Goal: Information Seeking & Learning: Learn about a topic

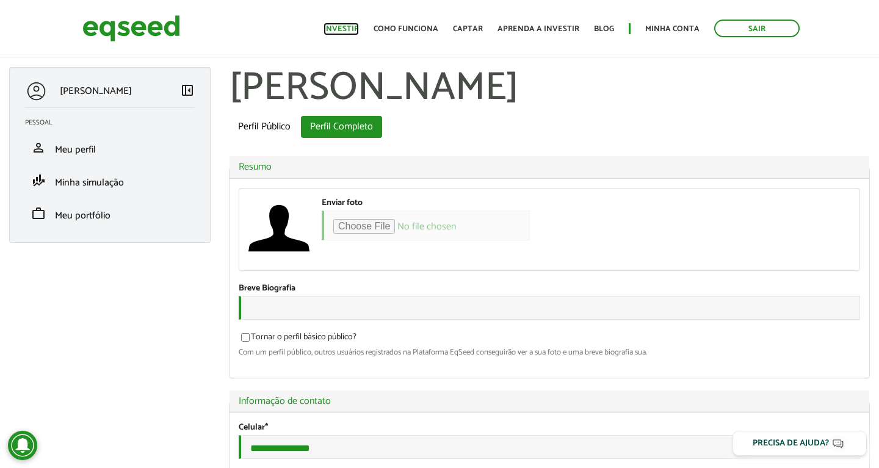
click at [333, 29] on link "Investir" at bounding box center [340, 29] width 35 height 8
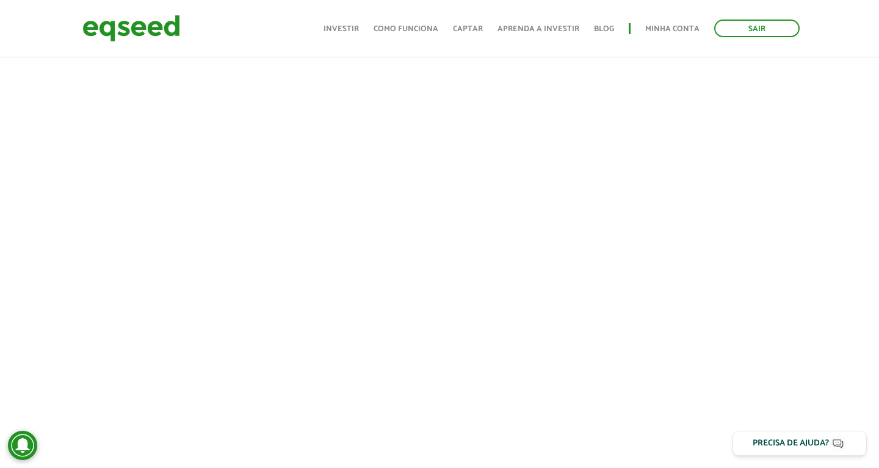
scroll to position [413, 0]
click at [540, 45] on div "Toggle navigation Início Investir Como funciona Captar Aprenda a investir Blog …" at bounding box center [561, 28] width 488 height 32
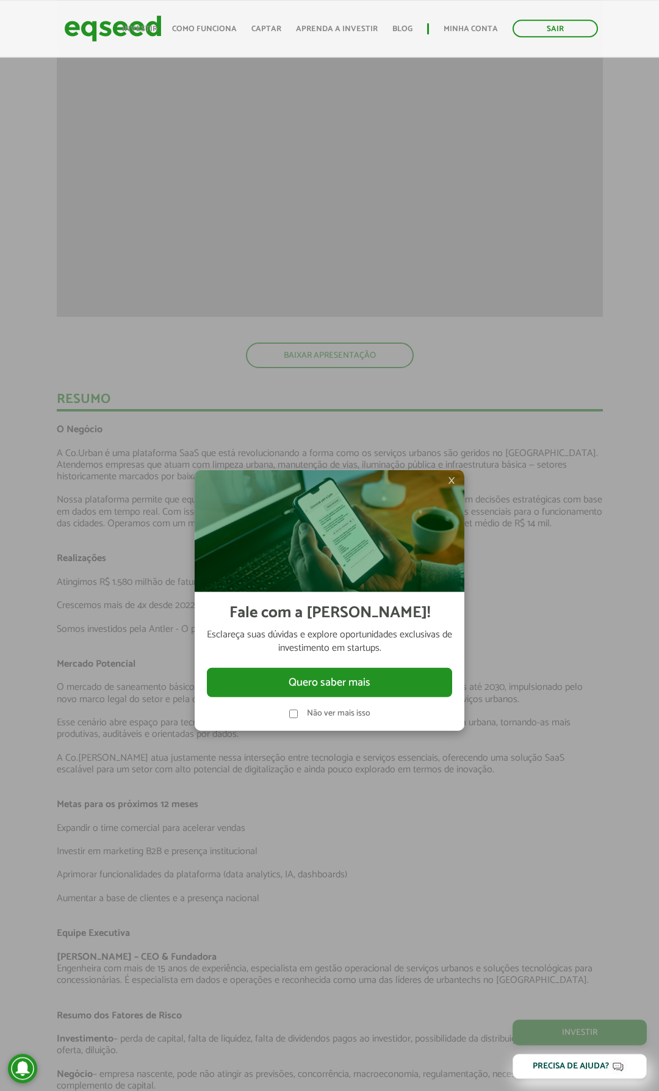
scroll to position [1215, 0]
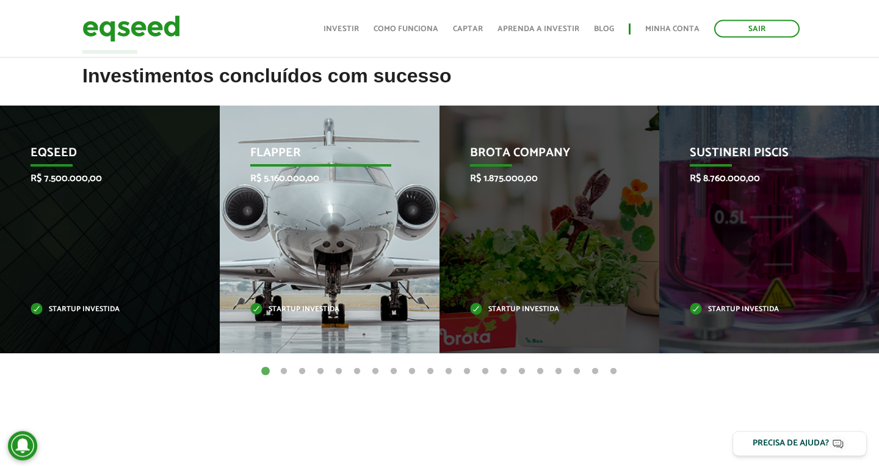
scroll to position [436, 0]
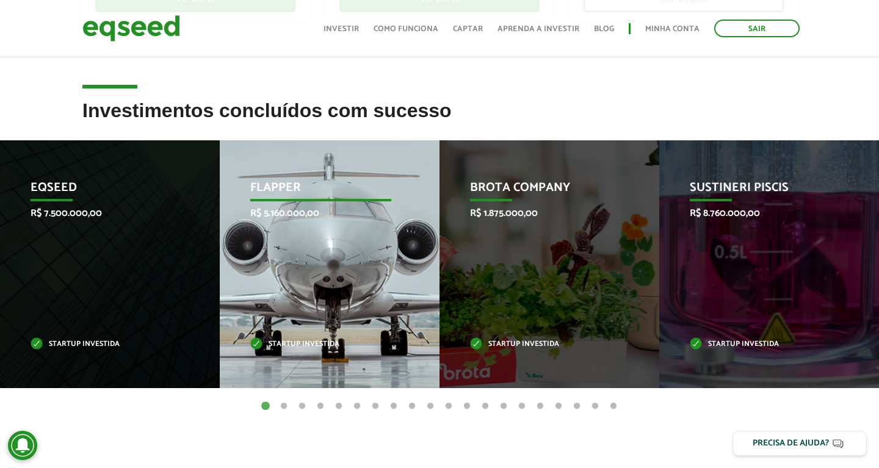
click at [285, 191] on p "Flapper" at bounding box center [320, 191] width 141 height 21
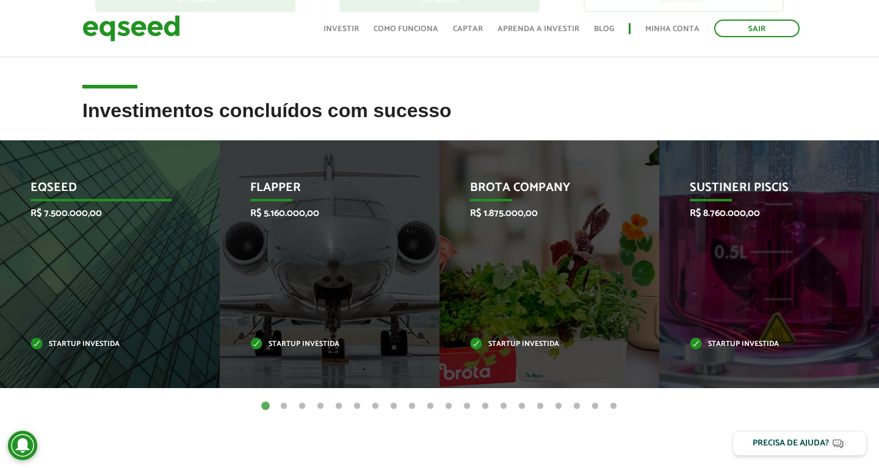
click at [59, 188] on p "EqSeed" at bounding box center [101, 191] width 141 height 21
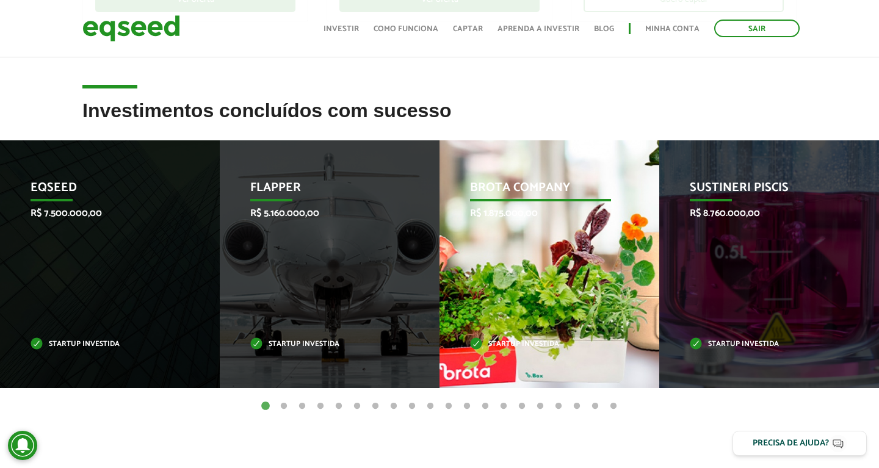
click at [512, 187] on p "Brota Company" at bounding box center [540, 191] width 141 height 21
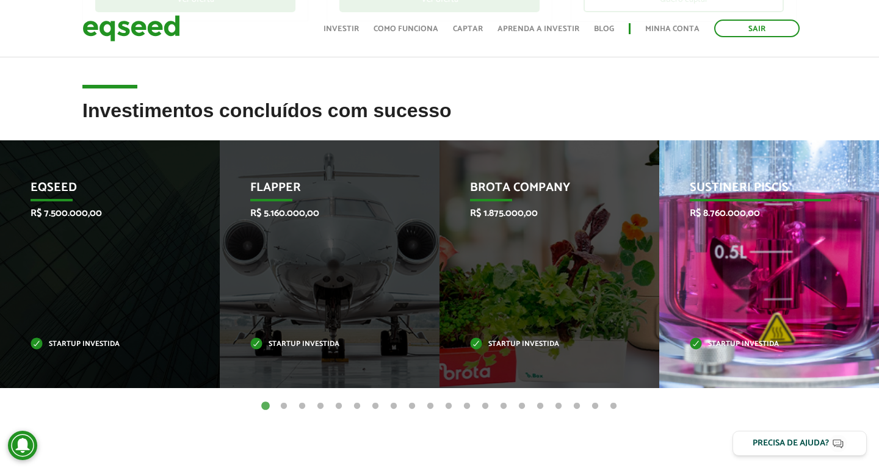
click at [741, 186] on p "Sustineri Piscis" at bounding box center [760, 191] width 141 height 21
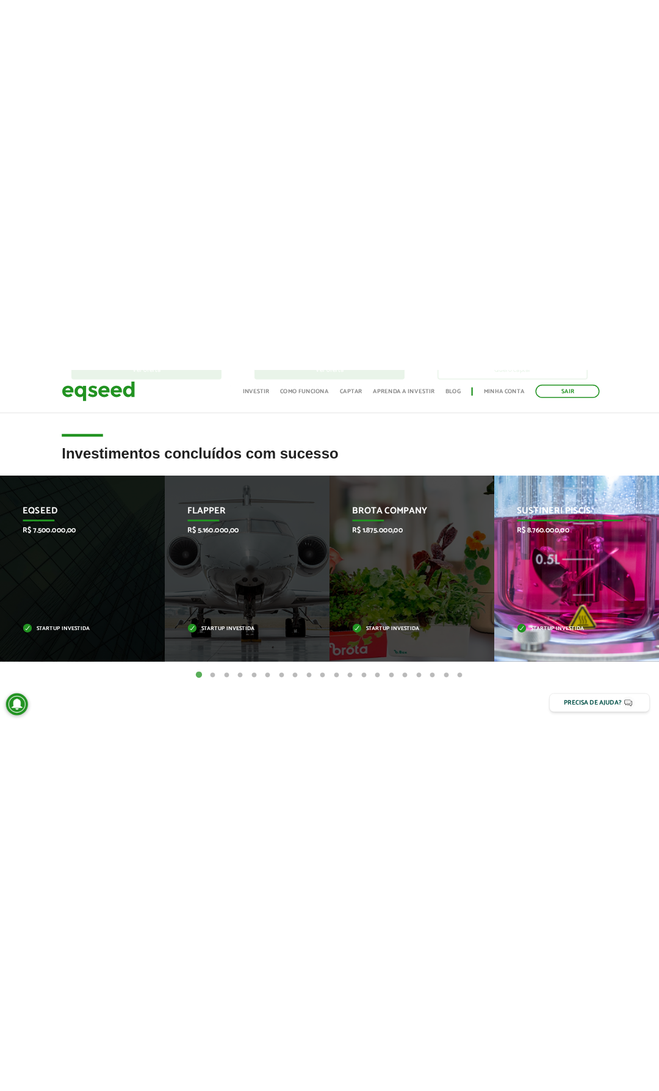
scroll to position [0, 0]
